Goal: Communication & Community: Answer question/provide support

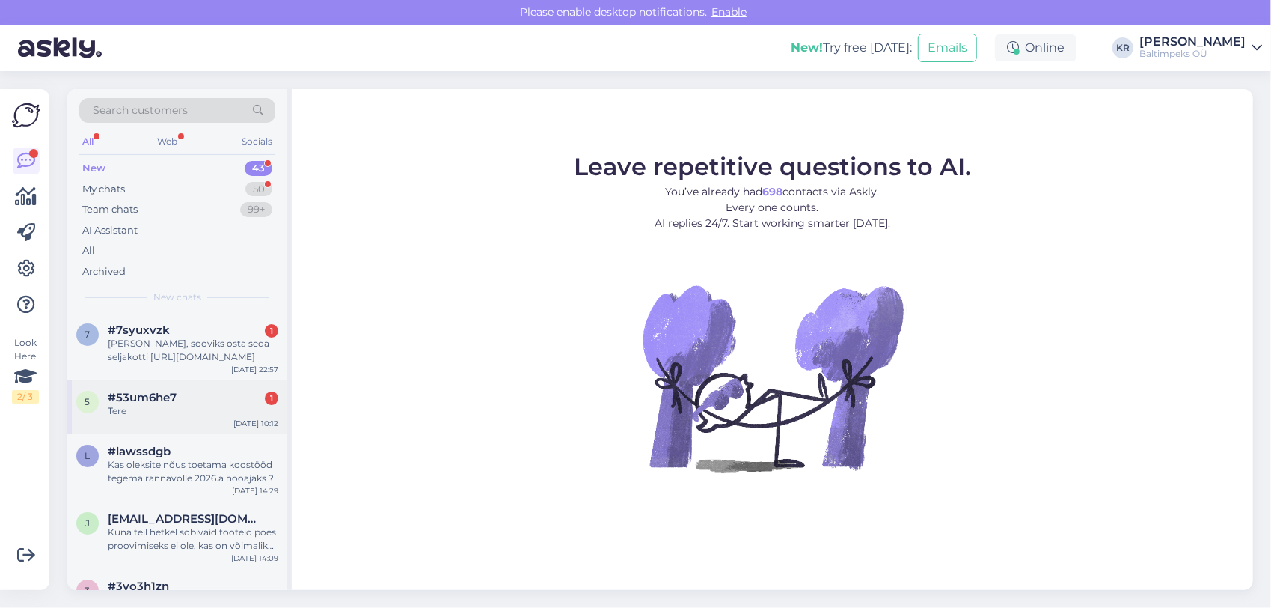
click at [239, 404] on div "Tere" at bounding box center [193, 410] width 171 height 13
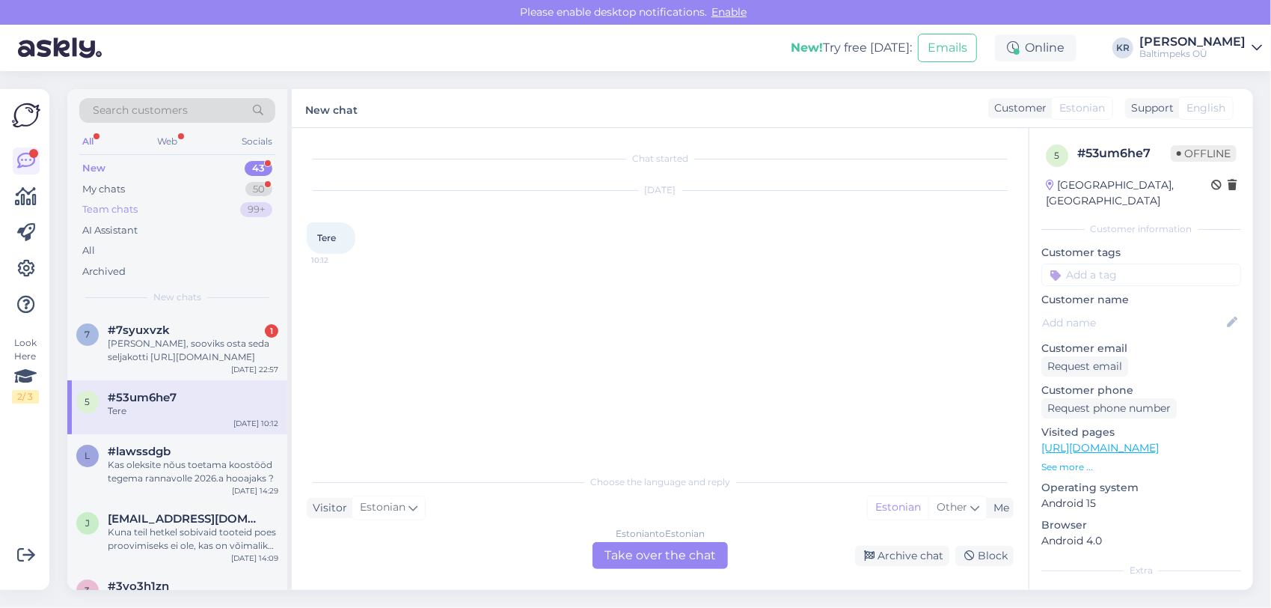
click at [138, 209] on div "Team chats" at bounding box center [109, 209] width 55 height 15
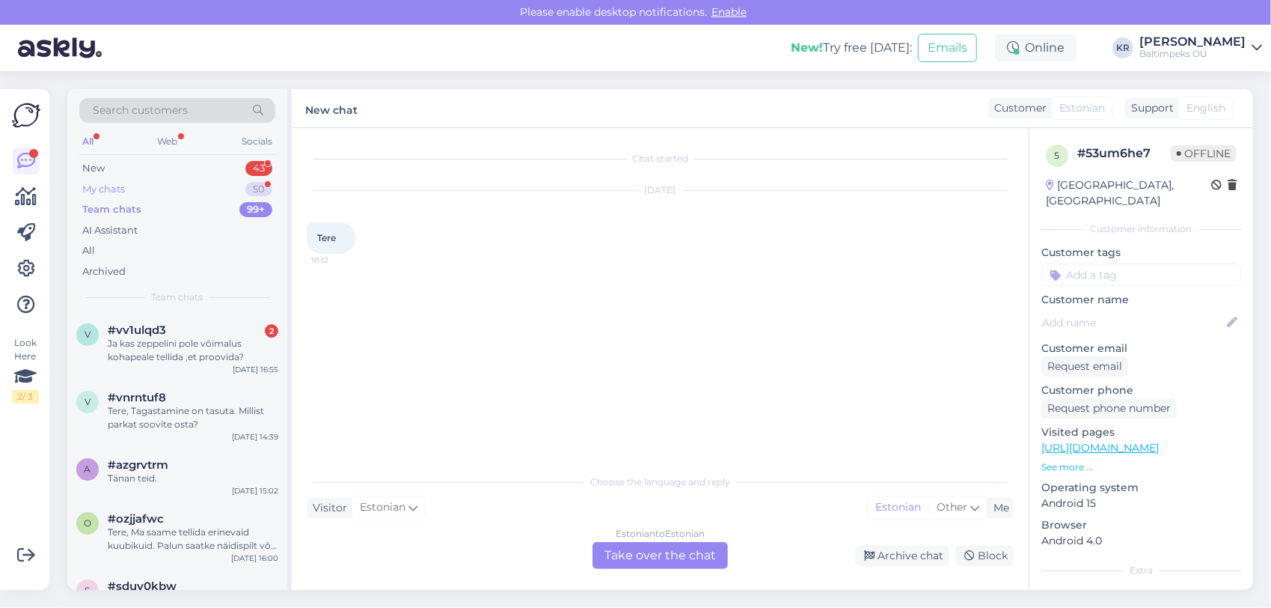
click at [106, 189] on div "My chats" at bounding box center [103, 189] width 43 height 15
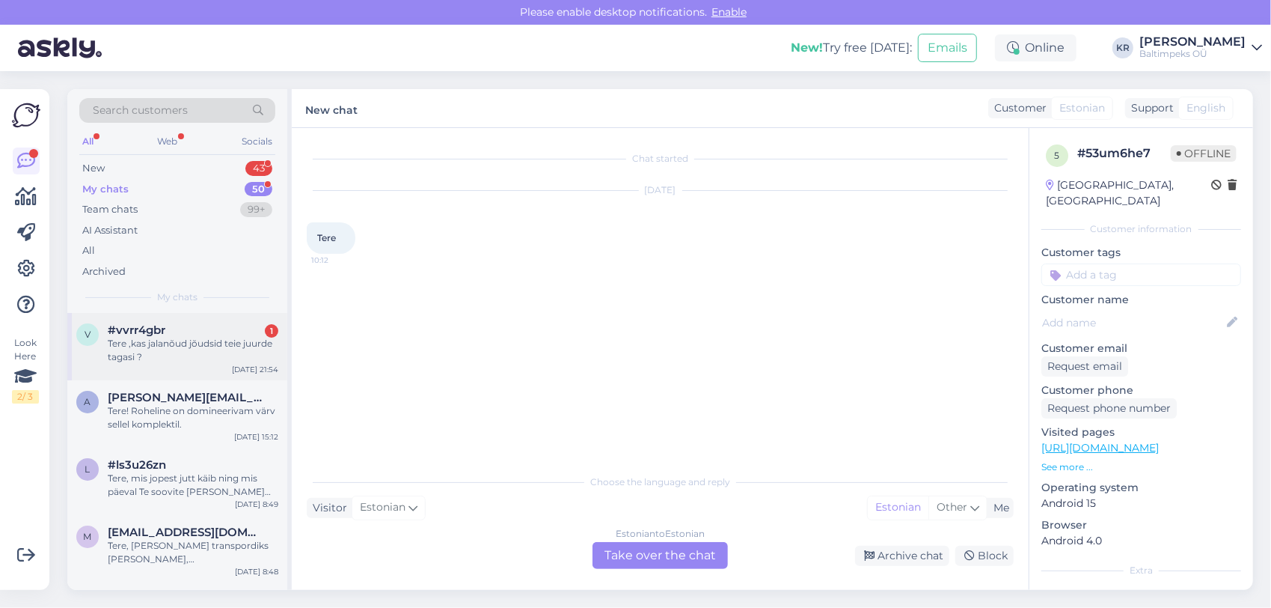
click at [177, 337] on div "Tere ,kas jalanõud jõudsid teie juurde tagasi ?" at bounding box center [193, 350] width 171 height 27
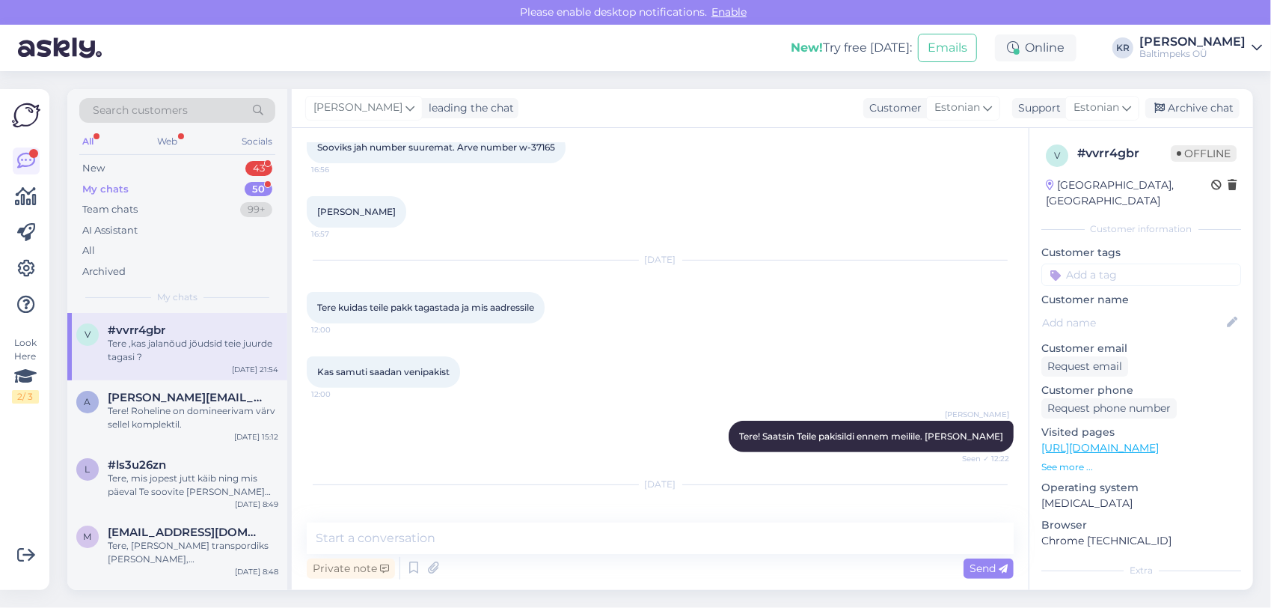
scroll to position [301, 0]
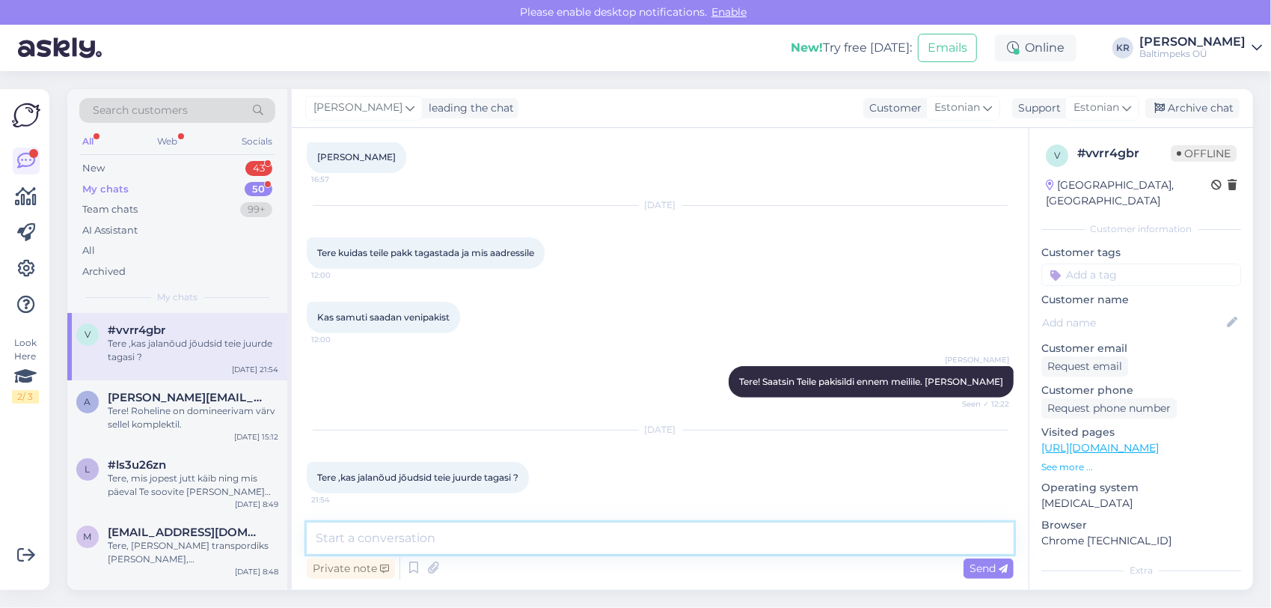
click at [461, 536] on textarea at bounding box center [660, 537] width 707 height 31
type textarea "Tere, eile võtsin automaadist välja ja täna lähevad teele.Kristo"
click at [988, 564] on span "Send" at bounding box center [989, 567] width 38 height 13
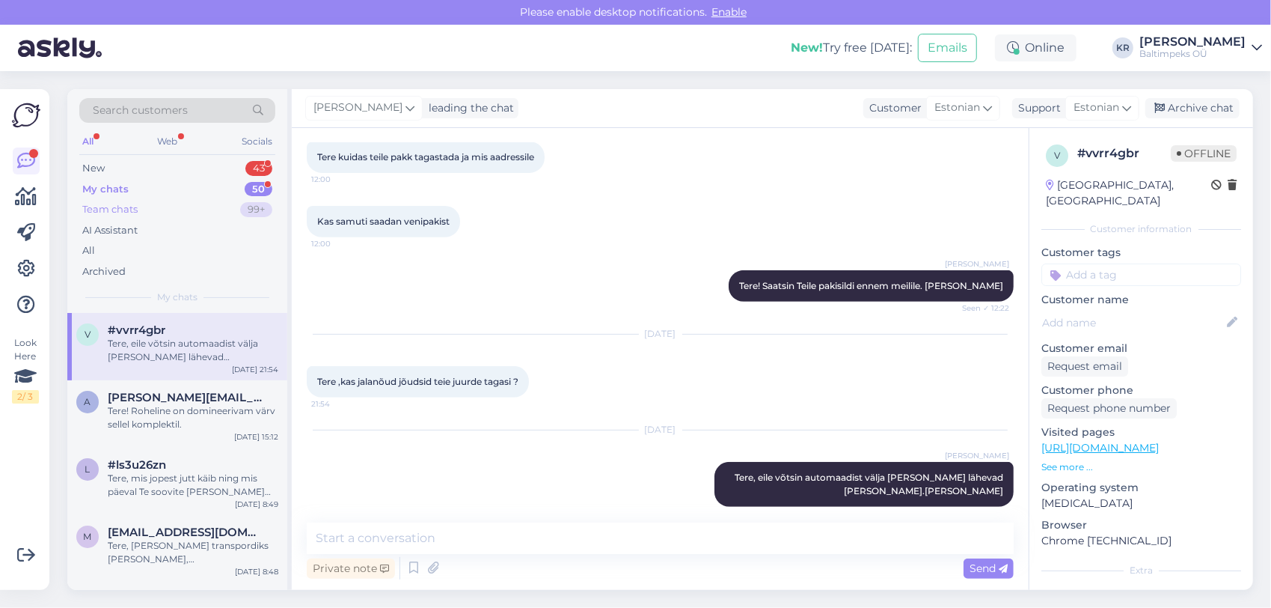
click at [133, 208] on div "Team chats" at bounding box center [109, 209] width 55 height 15
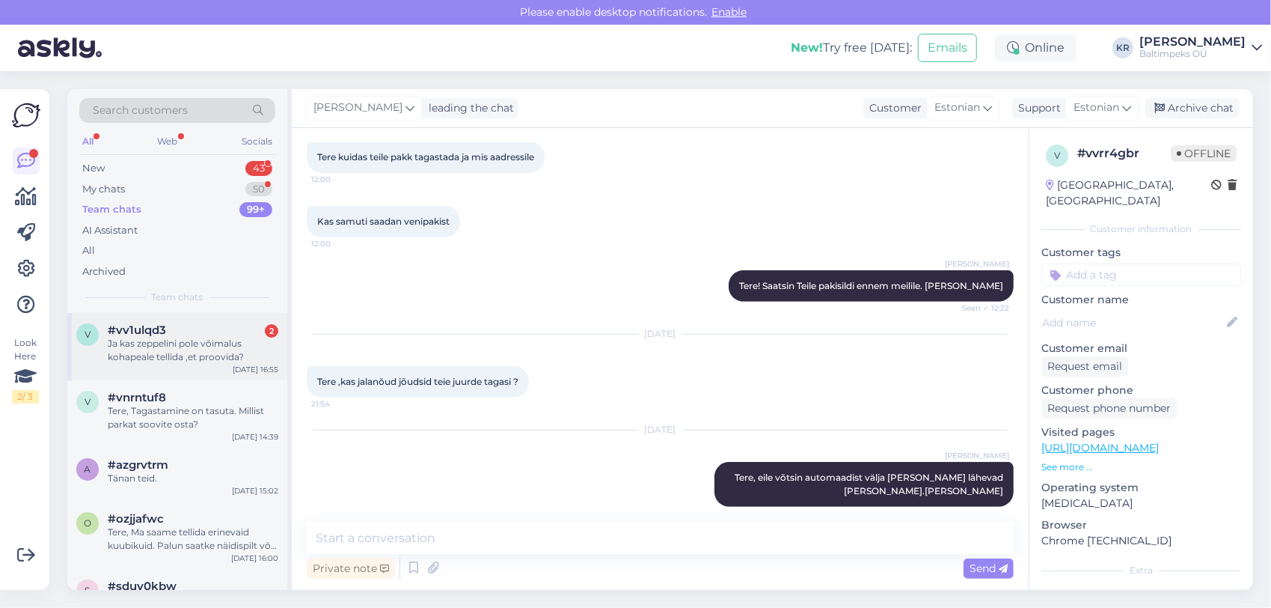
click at [162, 337] on div "Ja kas zeppelini pole võimalus kohapeale tellida ,et proovida?" at bounding box center [193, 350] width 171 height 27
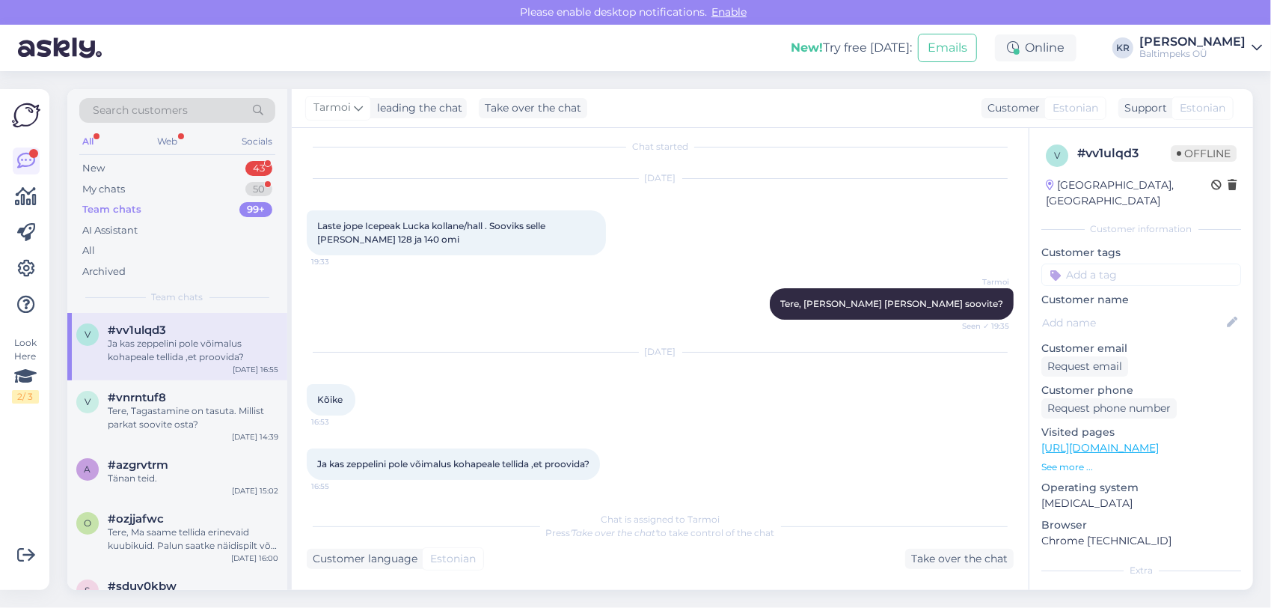
scroll to position [18, 0]
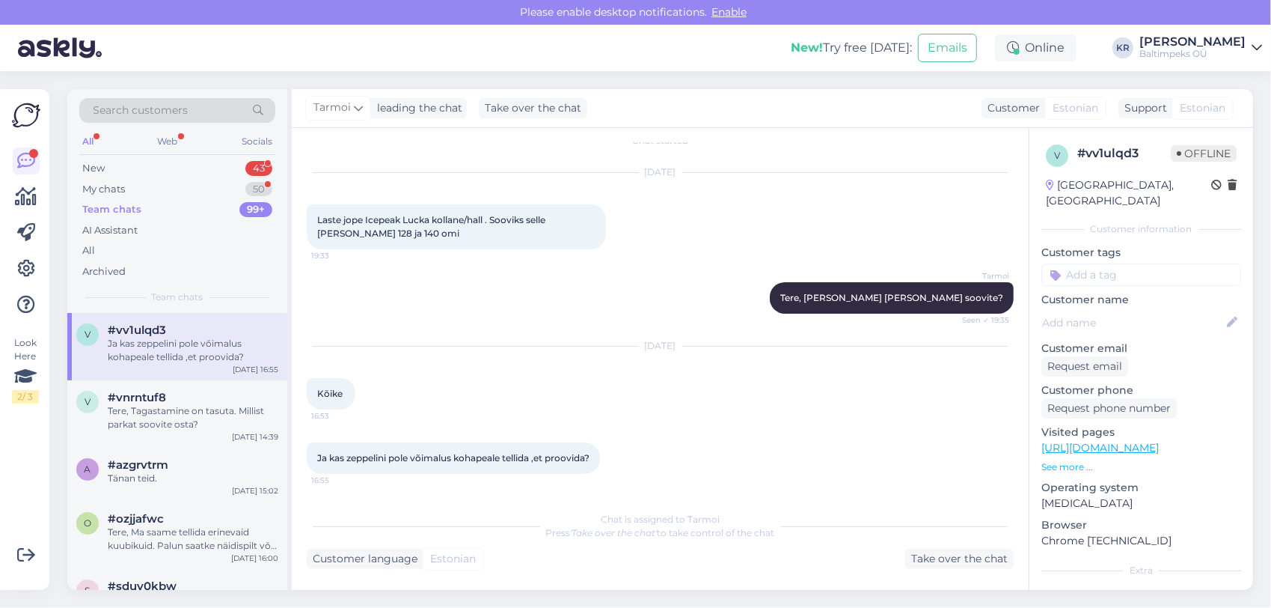
click at [621, 540] on div "Chat is assigned to Tarmoi Press 'Take over the chat' to take control of the ch…" at bounding box center [660, 536] width 707 height 65
click at [621, 533] on icon "'Take over the chat'" at bounding box center [614, 532] width 87 height 11
click at [943, 556] on div "Take over the chat" at bounding box center [959, 558] width 108 height 20
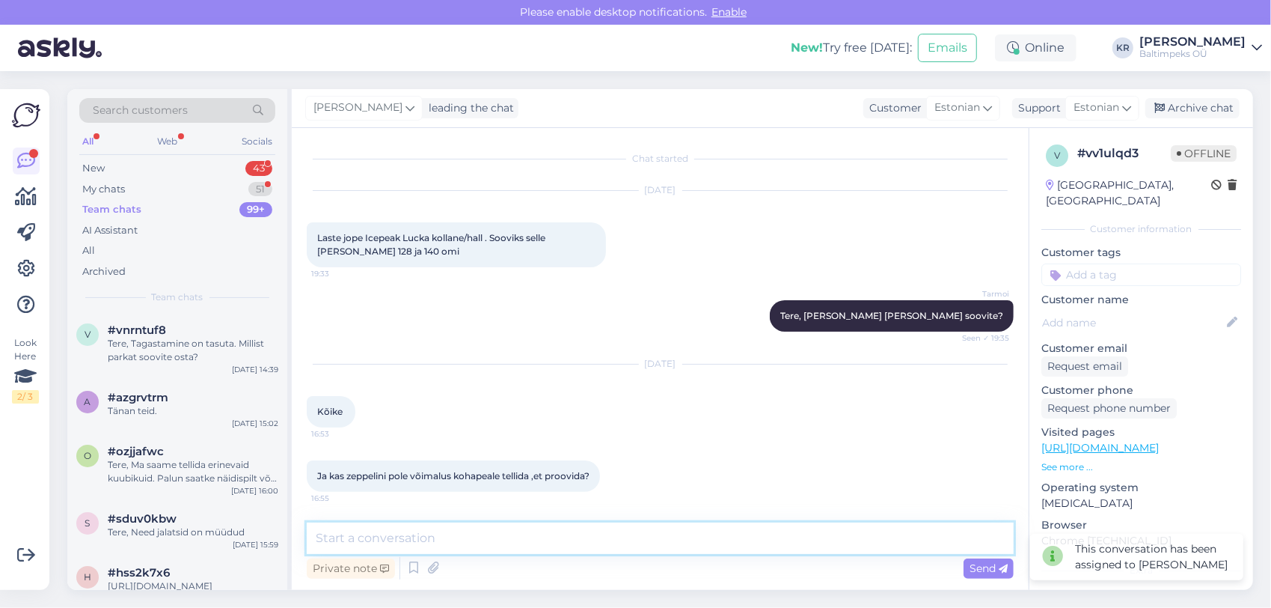
click at [528, 539] on textarea at bounding box center [660, 537] width 707 height 31
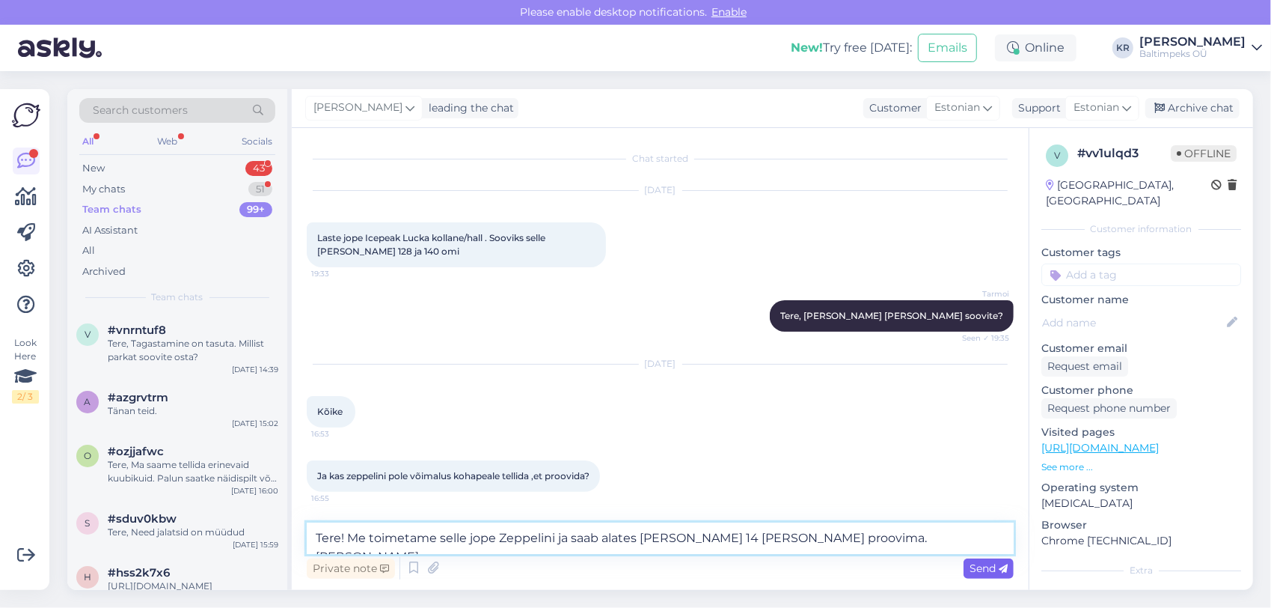
type textarea "Tere! Me toimetame selle jope Zeppelini ja saab alates täna kell 14 minna sinna…"
click at [996, 570] on span "Send" at bounding box center [989, 567] width 38 height 13
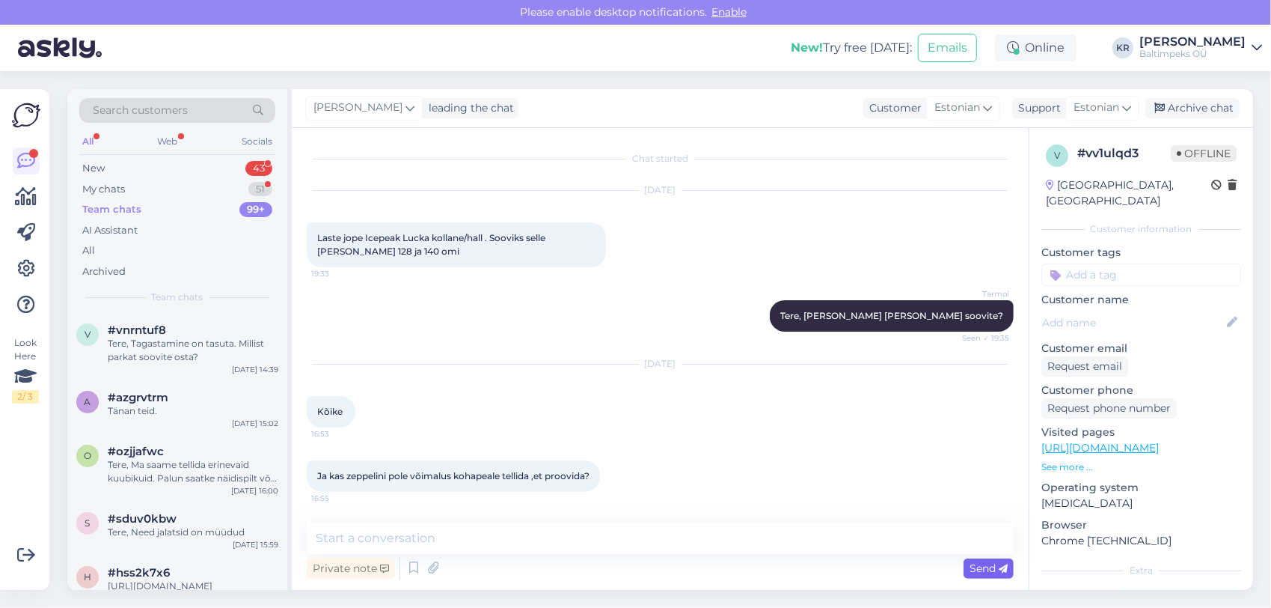
scroll to position [108, 0]
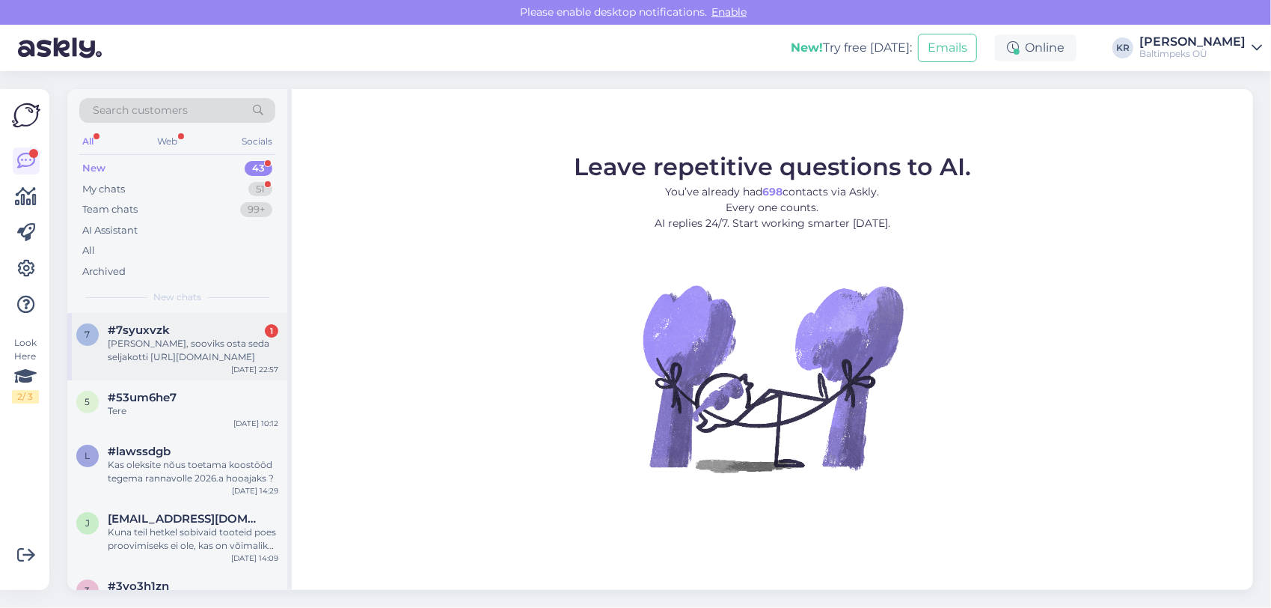
click at [200, 349] on div "[PERSON_NAME], sooviks osta seda seljakotti [URL][DOMAIN_NAME]" at bounding box center [193, 350] width 171 height 27
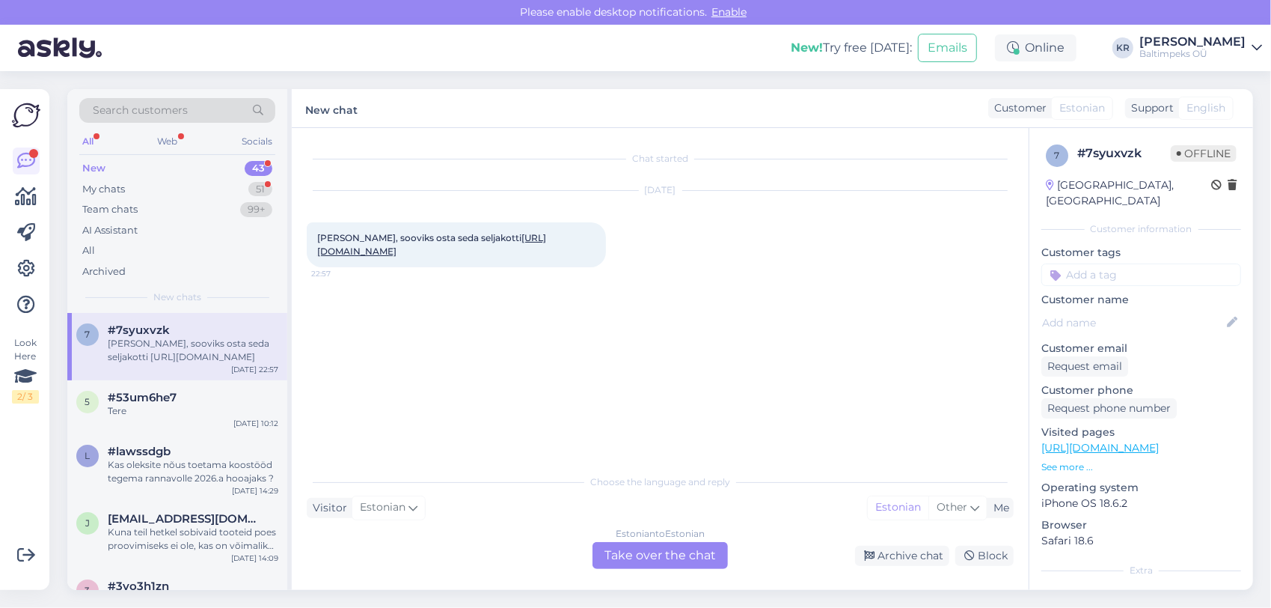
drag, startPoint x: 330, startPoint y: 251, endPoint x: 412, endPoint y: 262, distance: 83.0
click at [412, 262] on div "[PERSON_NAME], sooviks osta seda seljakotti [URL][DOMAIN_NAME] 22:57" at bounding box center [456, 244] width 299 height 45
drag, startPoint x: 412, startPoint y: 262, endPoint x: 391, endPoint y: 263, distance: 21.8
click at [655, 563] on div "Estonian to Estonian Take over the chat" at bounding box center [660, 555] width 135 height 27
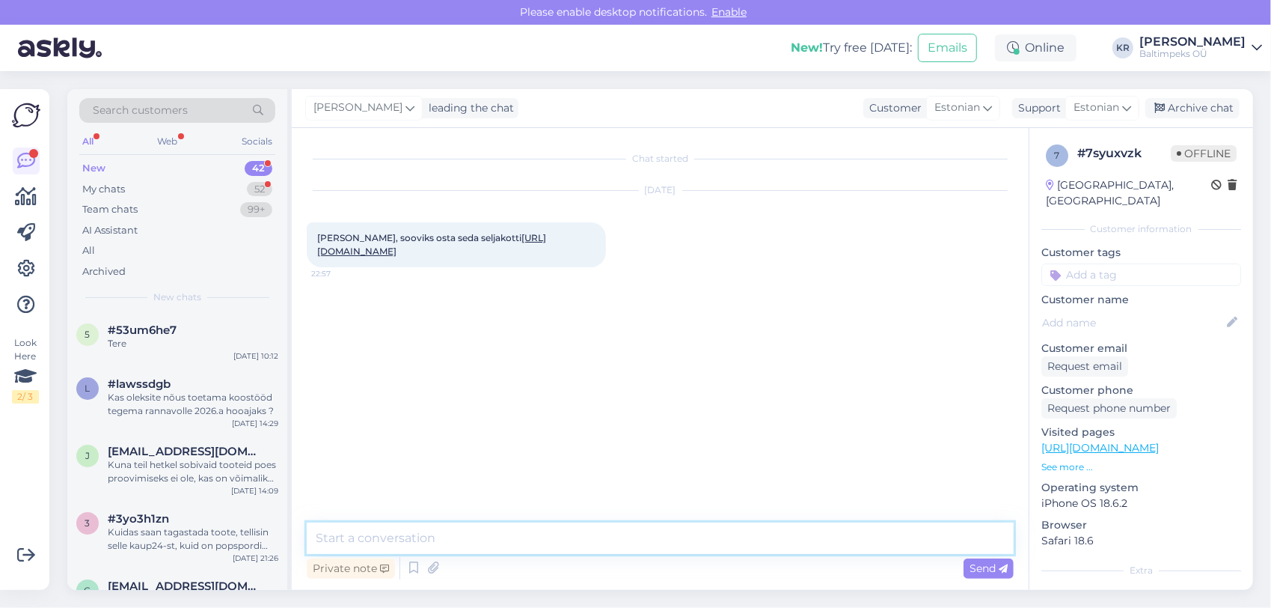
click at [481, 534] on textarea at bounding box center [660, 537] width 707 height 31
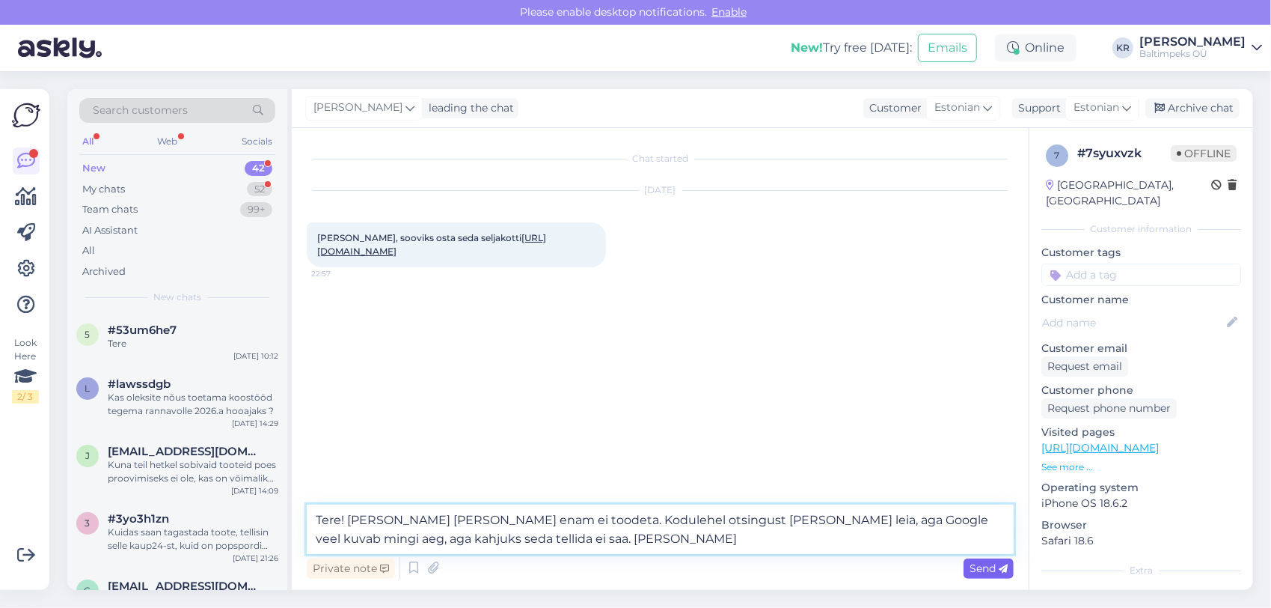
type textarea "Tere! [PERSON_NAME] [PERSON_NAME] enam ei toodeta. Kodulehel otsingust [PERSON_…"
click at [980, 566] on span "Send" at bounding box center [989, 567] width 38 height 13
